Goal: Information Seeking & Learning: Learn about a topic

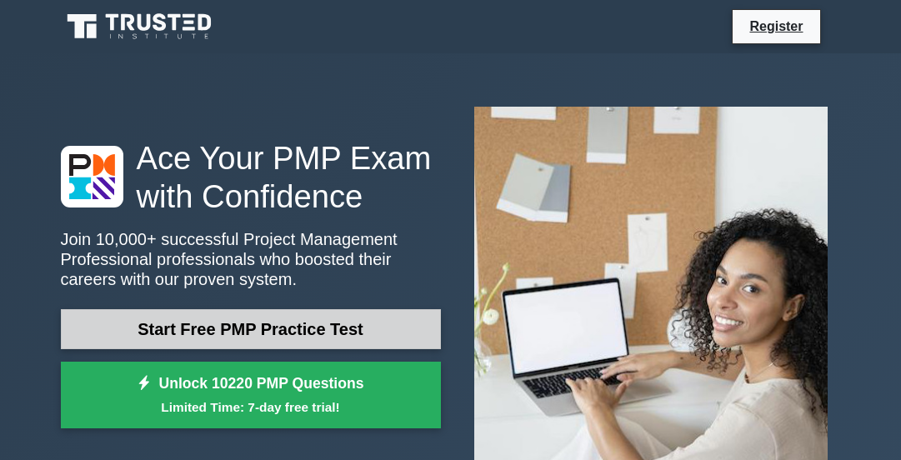
click at [249, 325] on link "Start Free PMP Practice Test" at bounding box center [251, 329] width 380 height 40
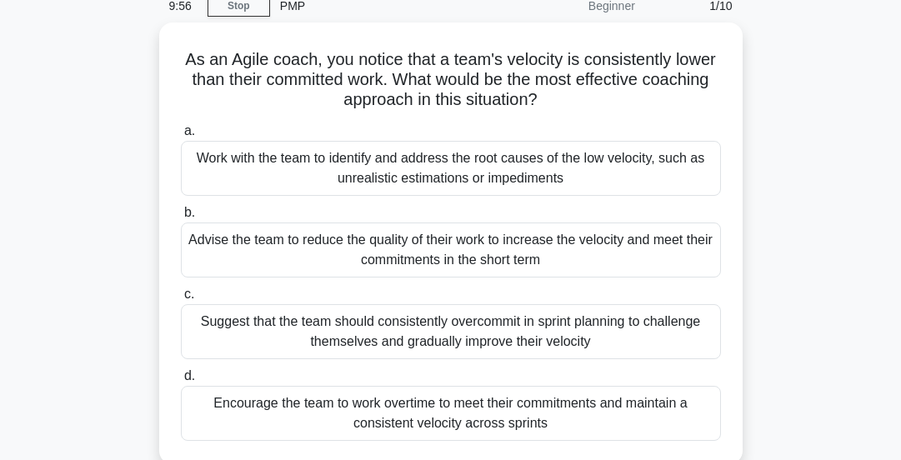
scroll to position [74, 0]
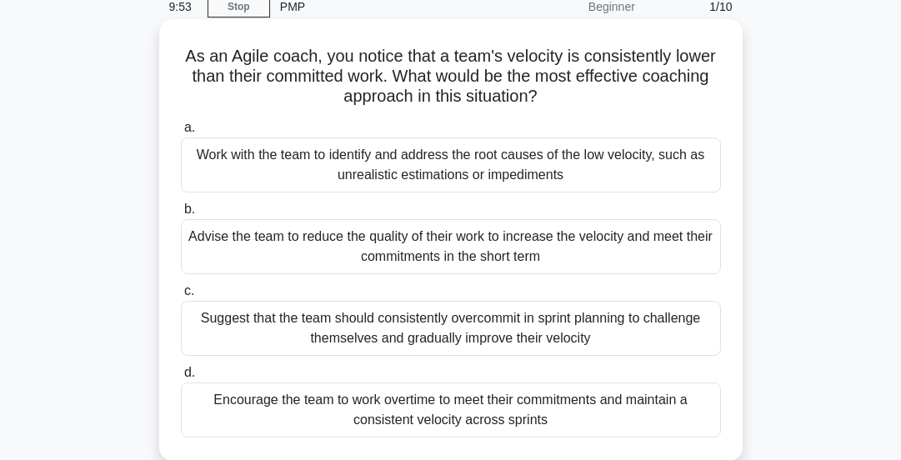
click at [345, 182] on div "Work with the team to identify and address the root causes of the low velocity,…" at bounding box center [451, 165] width 540 height 55
click at [181, 133] on input "a. Work with the team to identify and address the root causes of the low veloci…" at bounding box center [181, 128] width 0 height 11
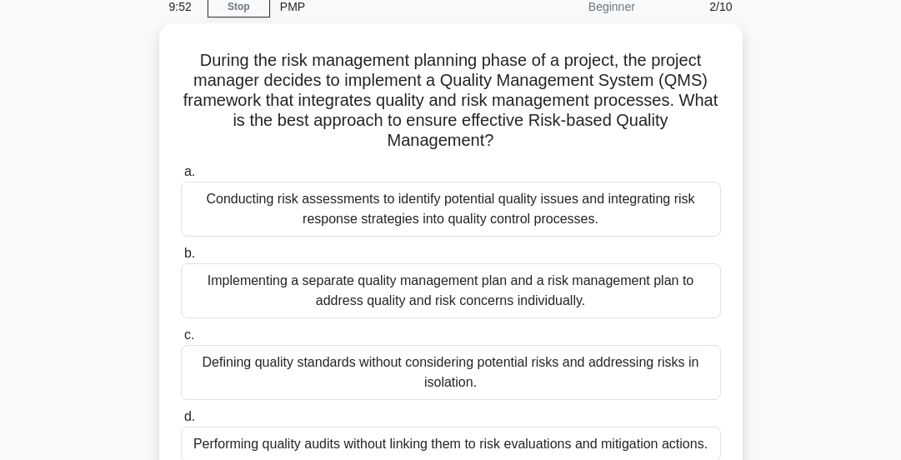
scroll to position [0, 0]
